Goal: Navigation & Orientation: Understand site structure

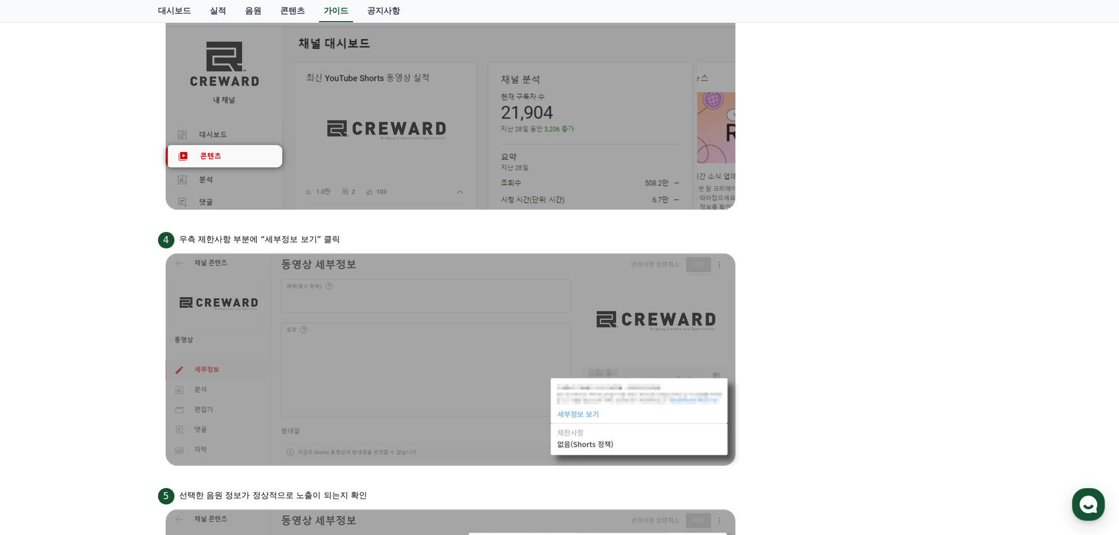
click at [1063, 117] on div "안드로이드 아이폰 PC 유튜브 영상만 사용 가능합니다. 주의사항 PC 업로드의 경우 영상 길이가 반드시 35초 이상 이어야 하며, 음원의 볼륨…" at bounding box center [559, 45] width 1119 height 1386
click at [980, 159] on div "안드로이드 아이폰 PC 유튜브 영상만 사용 가능합니다. 주의사항 PC 업로드의 경우 영상 길이가 반드시 35초 이상 이어야 하며, 음원의 볼륨…" at bounding box center [559, 45] width 1119 height 1386
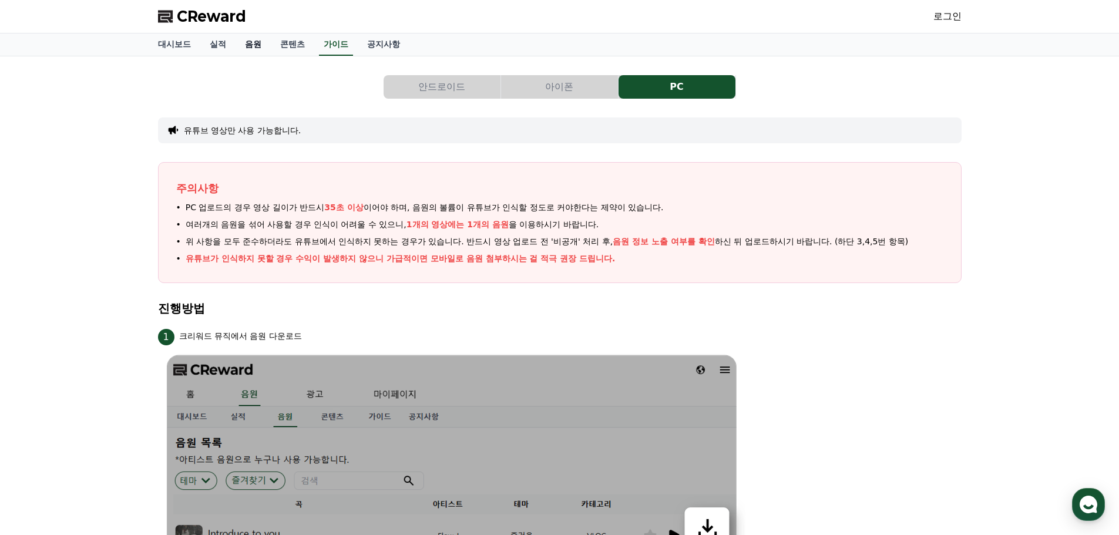
click at [256, 46] on link "음원" at bounding box center [253, 44] width 35 height 22
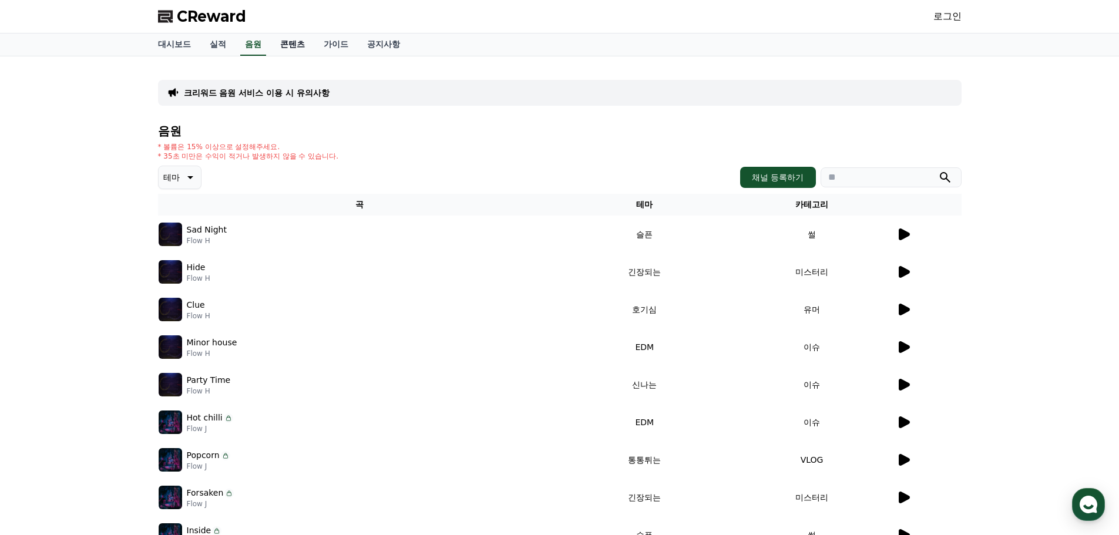
click at [301, 46] on link "콘텐츠" at bounding box center [292, 44] width 43 height 22
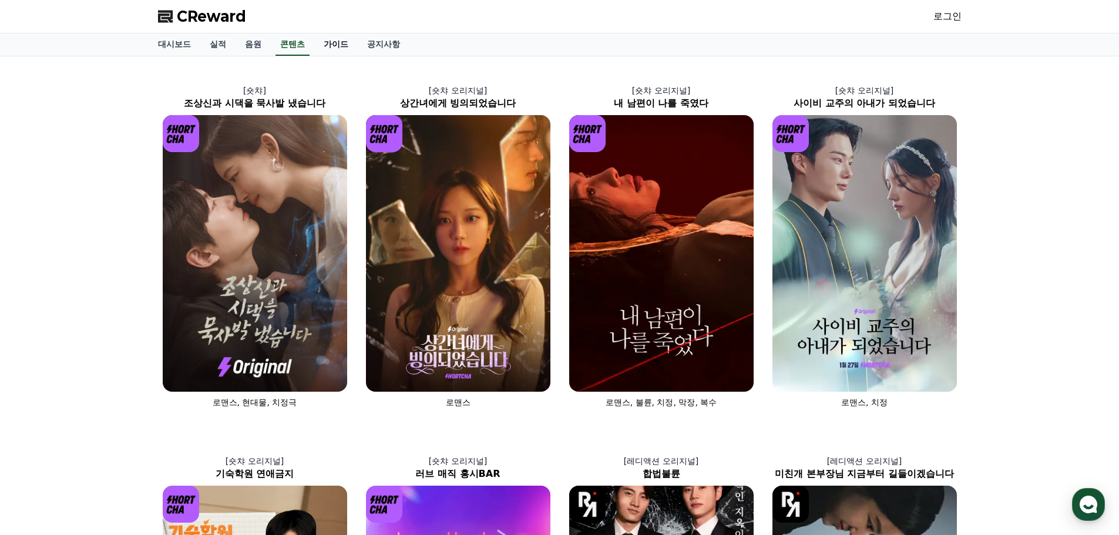
click at [336, 43] on link "가이드" at bounding box center [335, 44] width 43 height 22
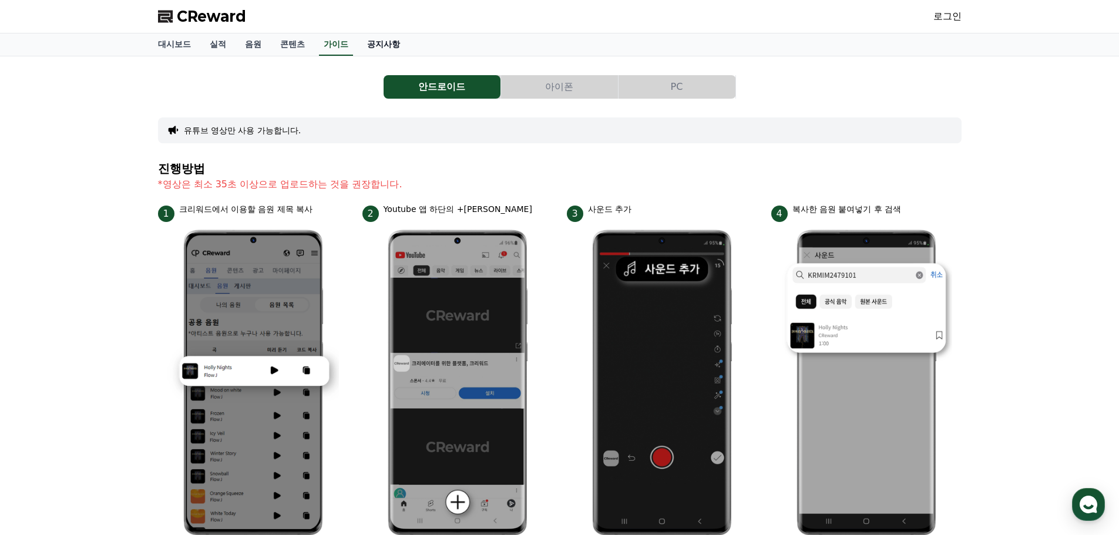
click at [384, 43] on link "공지사항" at bounding box center [384, 44] width 52 height 22
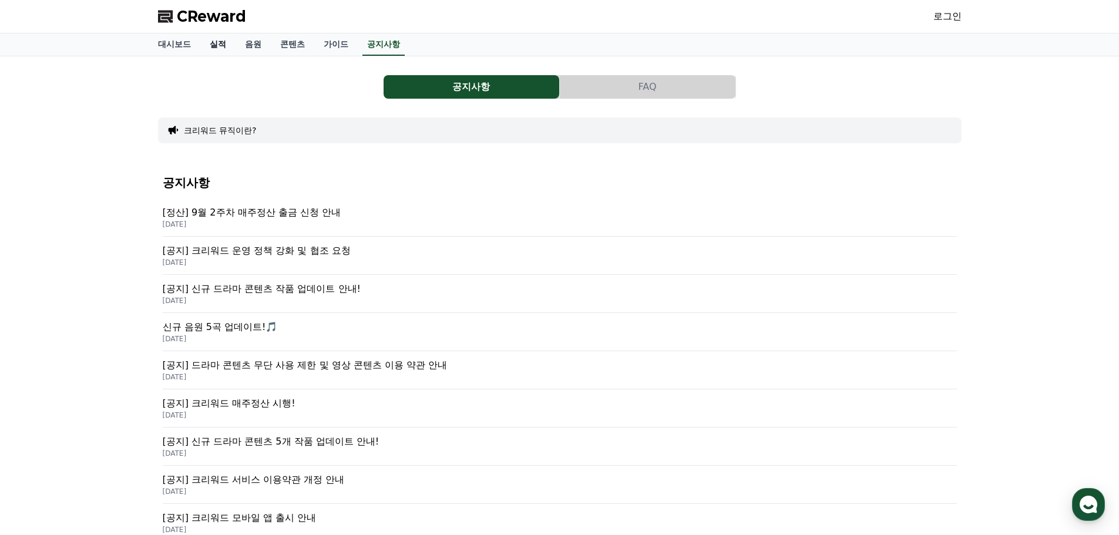
click at [224, 45] on link "실적" at bounding box center [217, 44] width 35 height 22
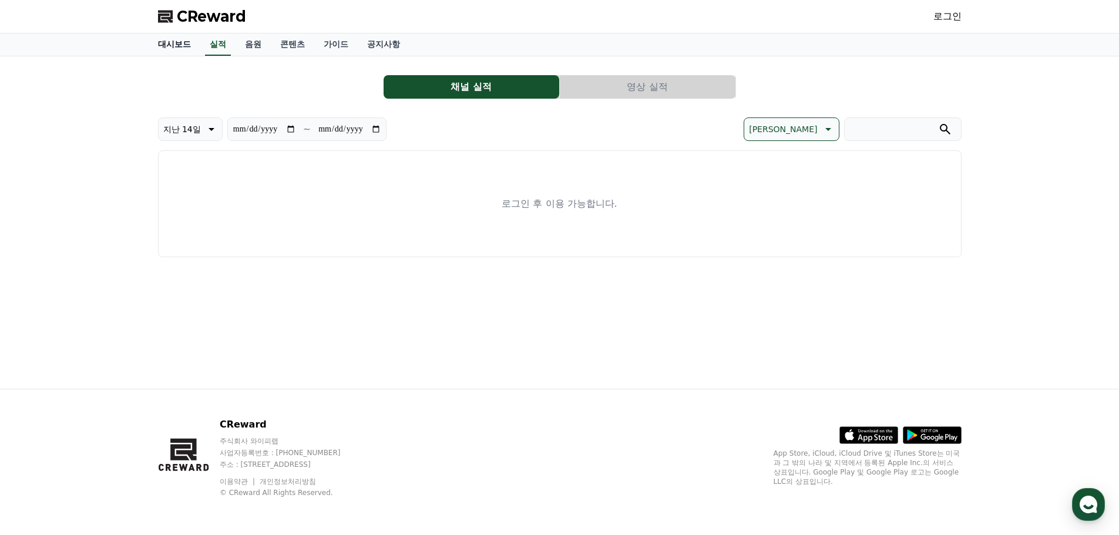
click at [179, 45] on link "대시보드" at bounding box center [175, 44] width 52 height 22
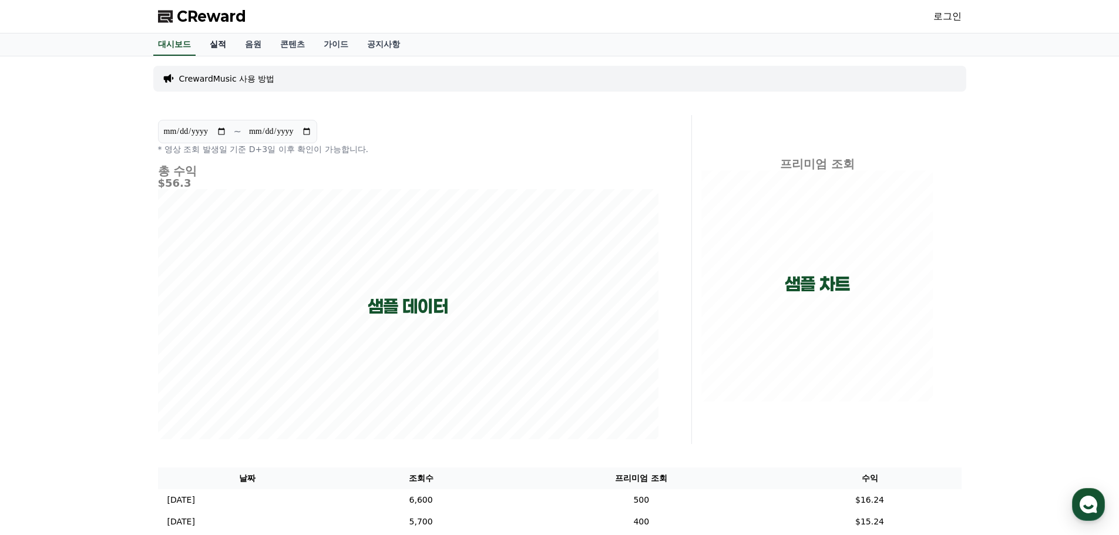
click at [220, 48] on link "실적" at bounding box center [217, 44] width 35 height 22
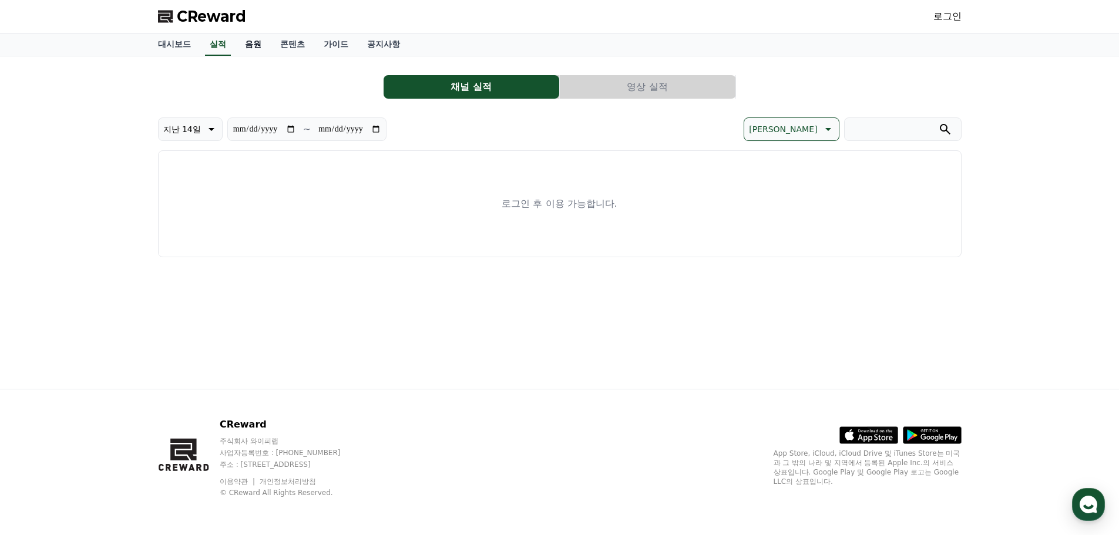
click at [258, 48] on link "음원" at bounding box center [253, 44] width 35 height 22
